Goal: Browse casually

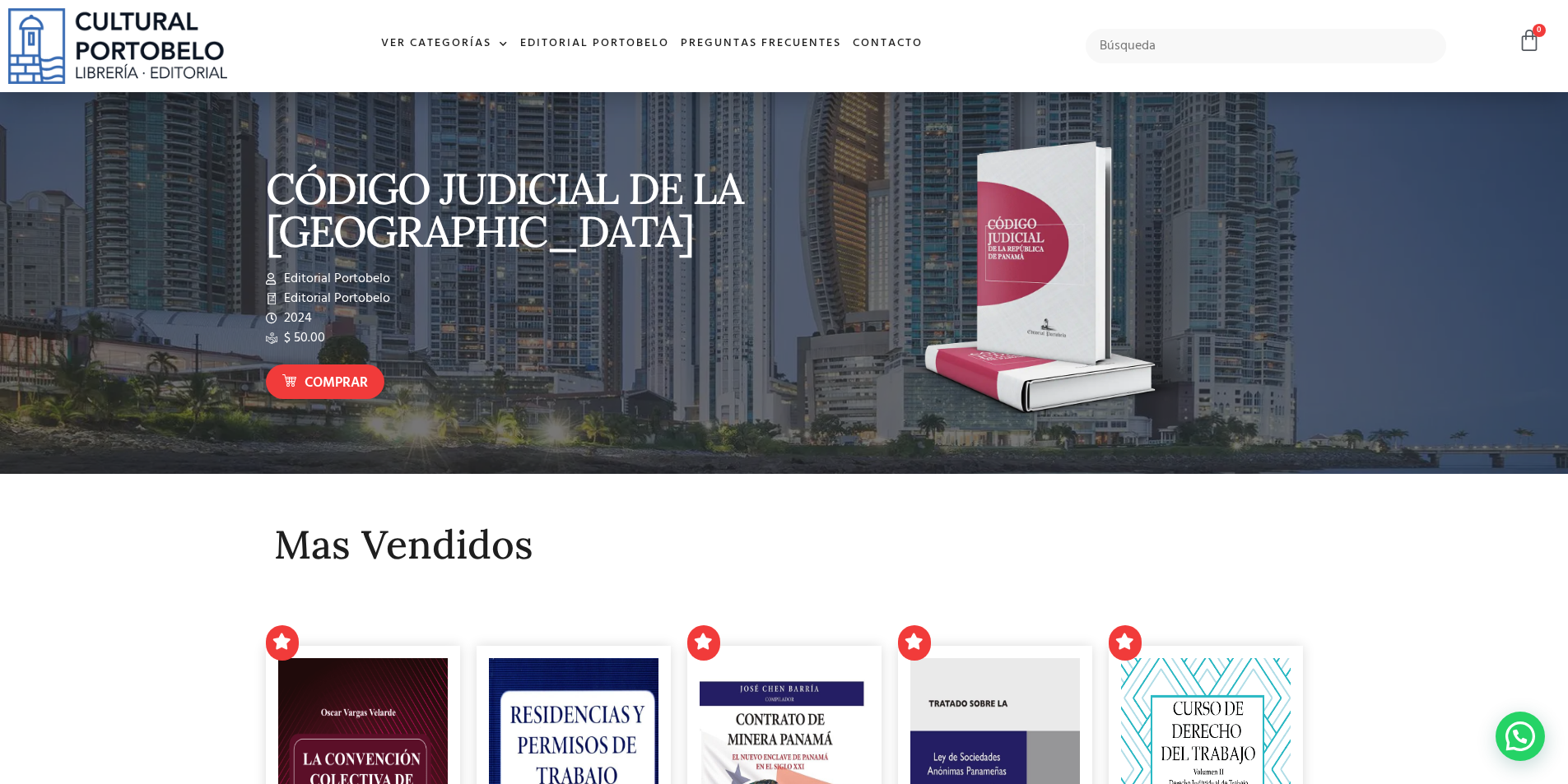
click at [186, 55] on img at bounding box center [118, 46] width 219 height 76
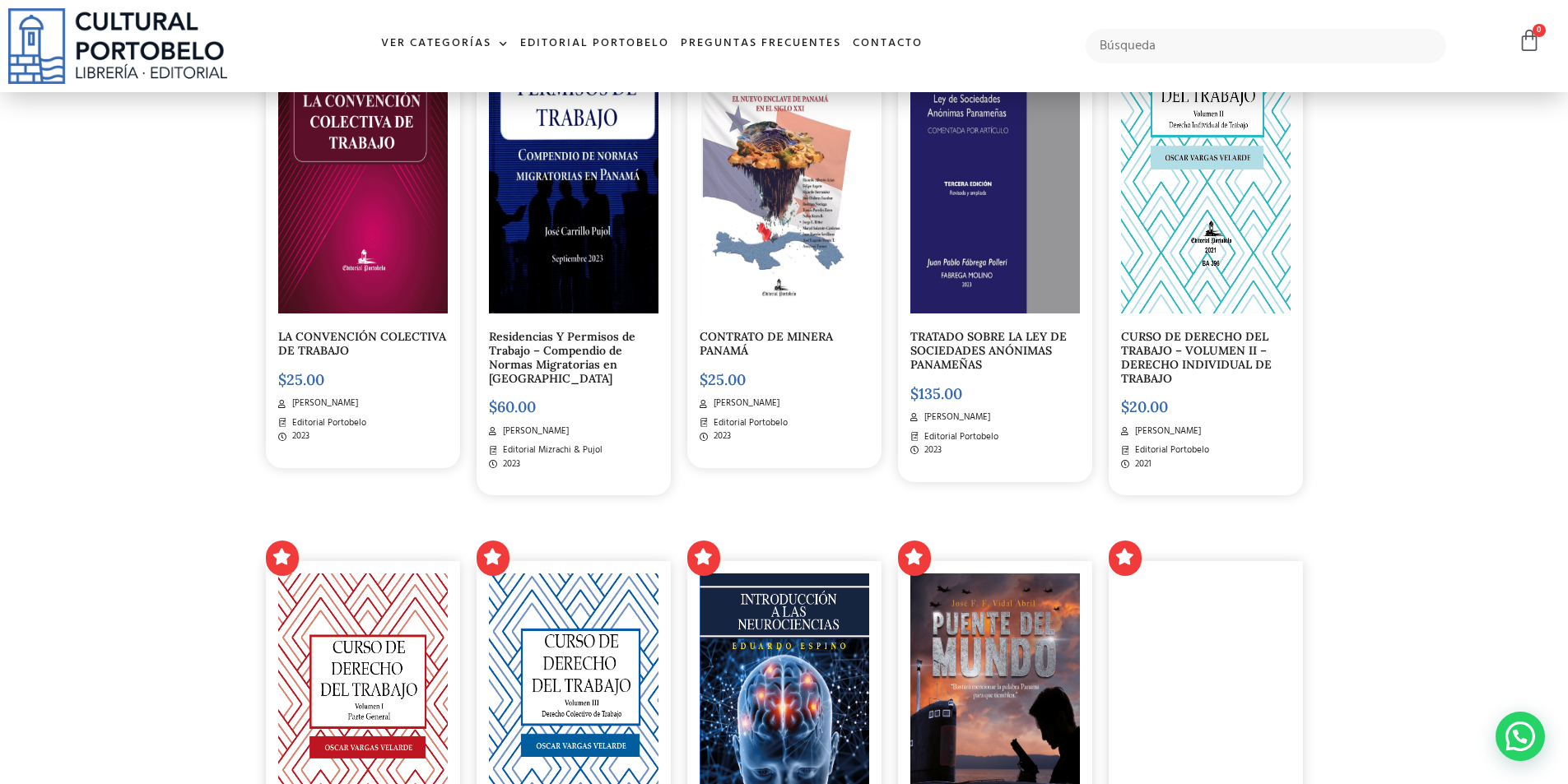
scroll to position [247, 0]
